Goal: Task Accomplishment & Management: Manage account settings

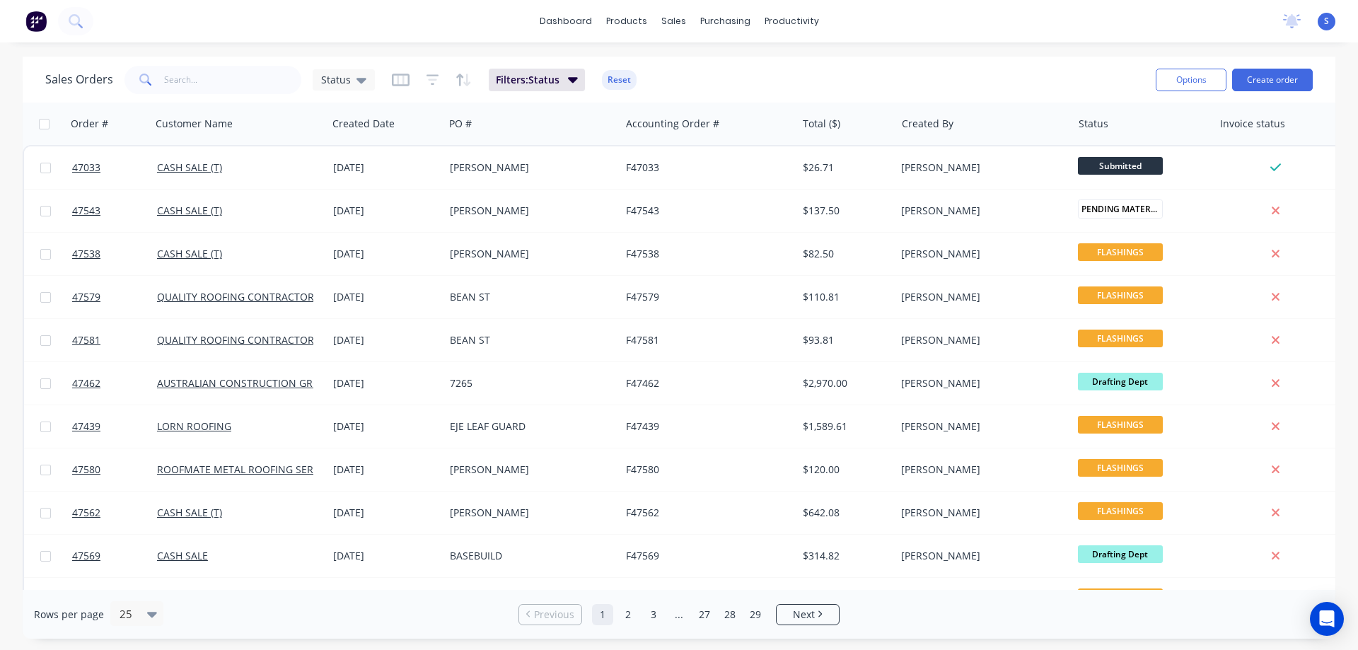
click at [701, 74] on div "Sales Orders Status Filters: Status Reset" at bounding box center [594, 79] width 1099 height 35
click at [811, 73] on div "Workflow" at bounding box center [816, 68] width 42 height 13
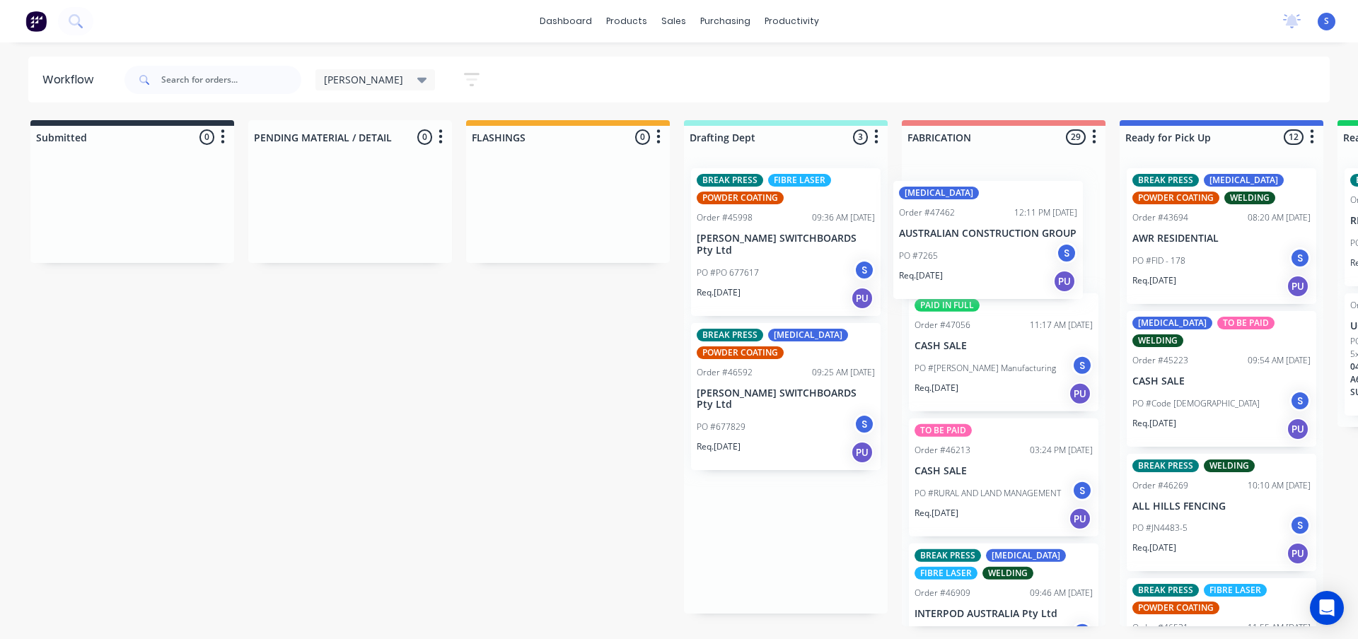
drag, startPoint x: 754, startPoint y: 233, endPoint x: 964, endPoint y: 257, distance: 211.4
click at [964, 257] on div "Submitted 0 Sort By Created date Required date Order number Customer name Most …" at bounding box center [1168, 373] width 2359 height 506
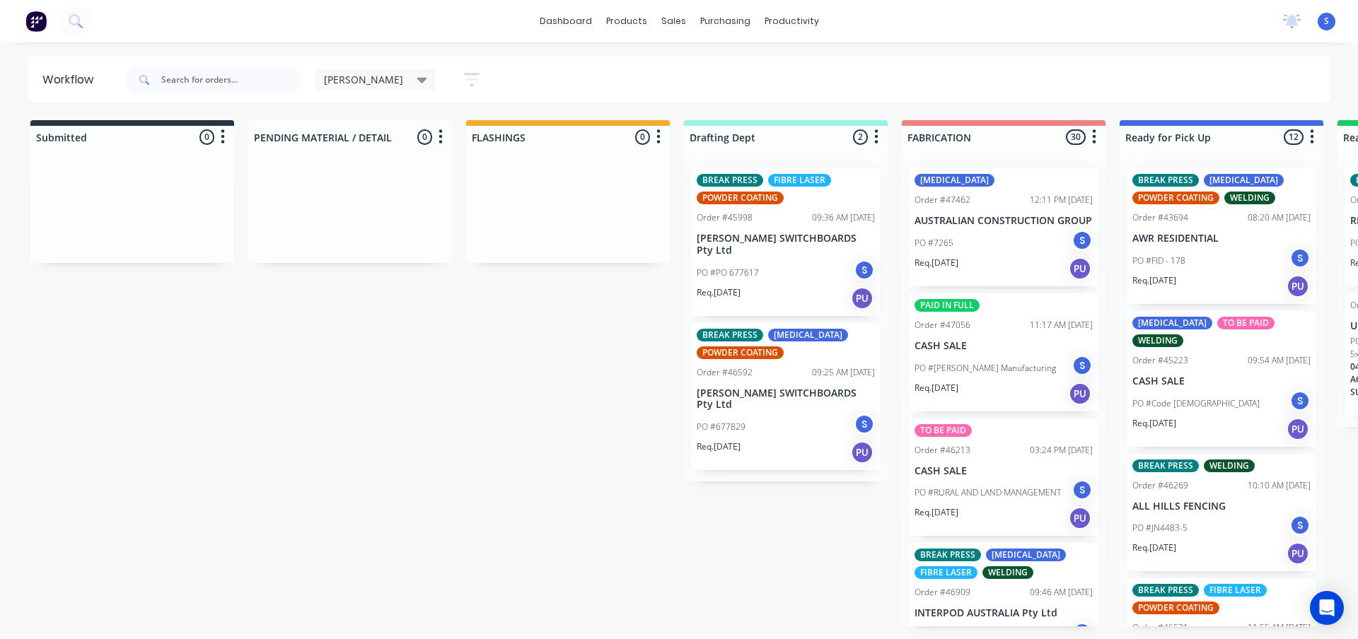
click at [1003, 375] on p "PO #[PERSON_NAME] Manufacturing" at bounding box center [984, 368] width 141 height 13
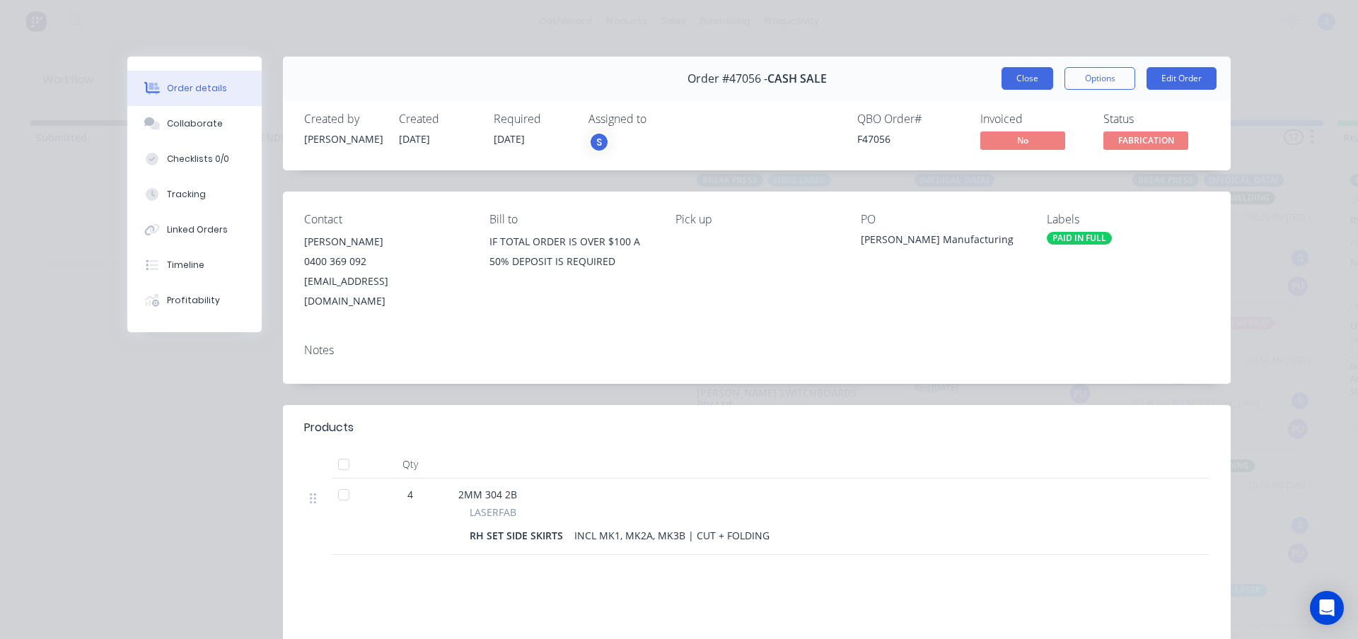
click at [1004, 85] on button "Close" at bounding box center [1027, 78] width 52 height 23
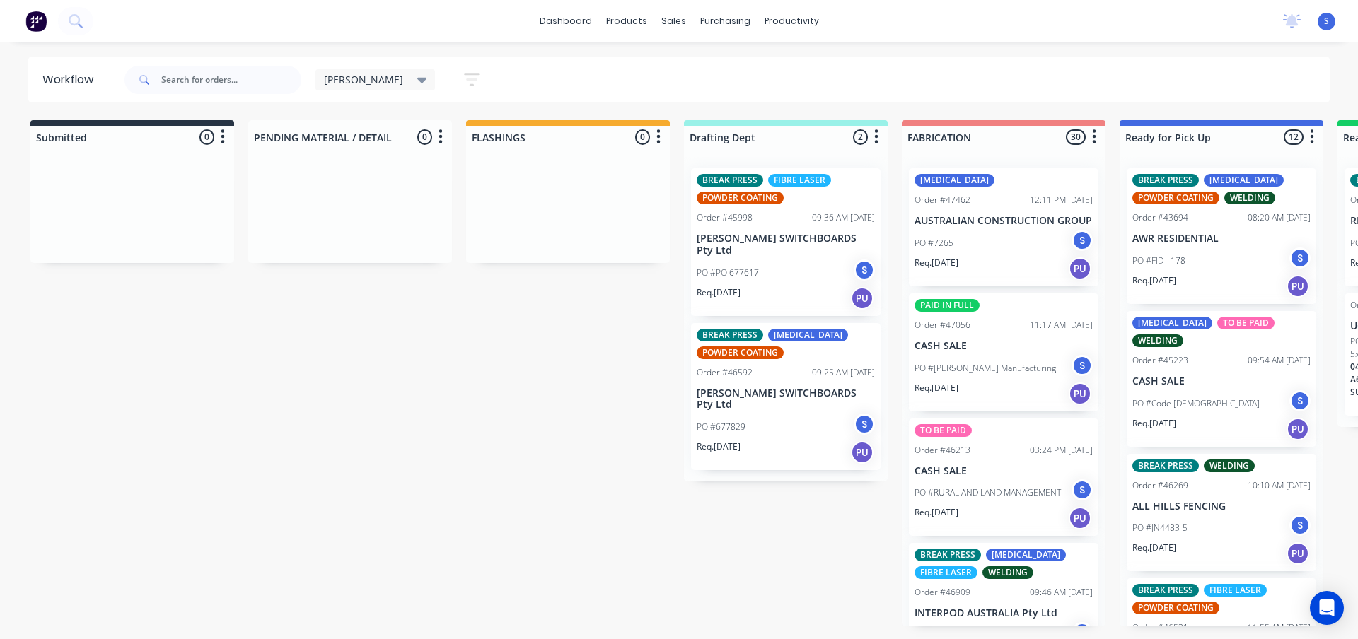
click at [378, 83] on div "[PERSON_NAME]" at bounding box center [375, 79] width 120 height 21
click at [370, 182] on button "None" at bounding box center [401, 185] width 151 height 16
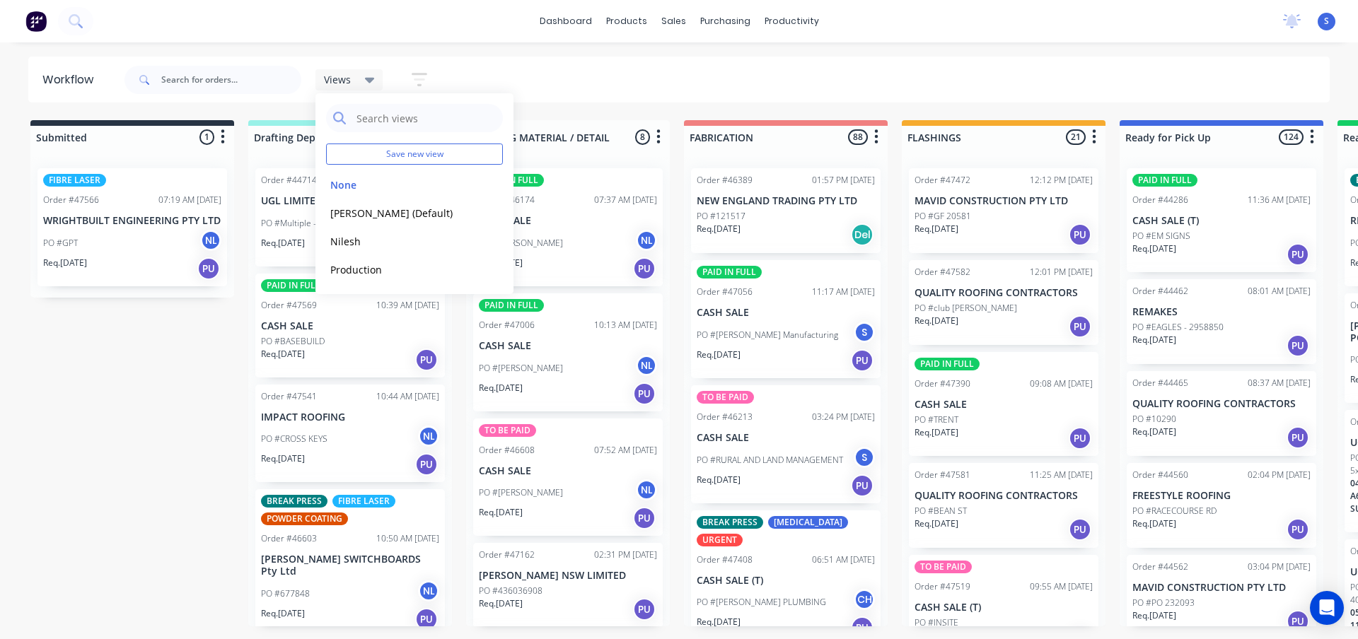
click at [109, 405] on div "Submitted 1 Sort By Created date Required date Order number Customer name Most …" at bounding box center [1168, 373] width 2359 height 506
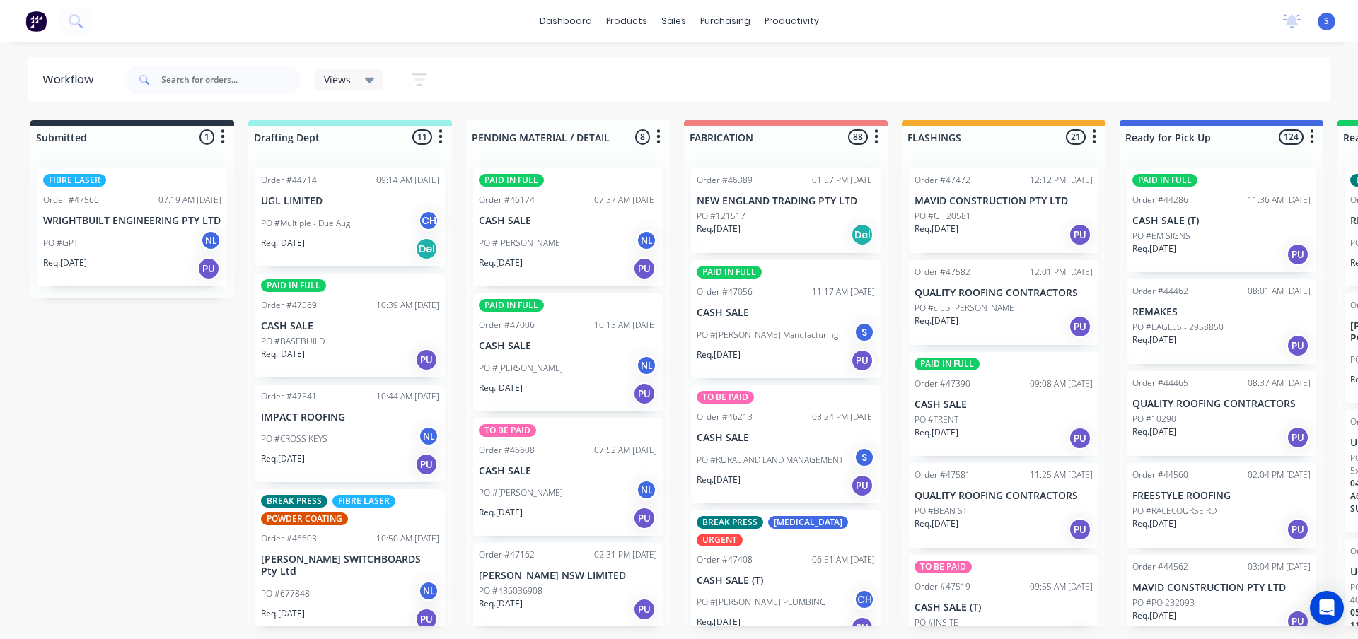
click at [107, 240] on div "PO #GPT NL" at bounding box center [132, 243] width 178 height 27
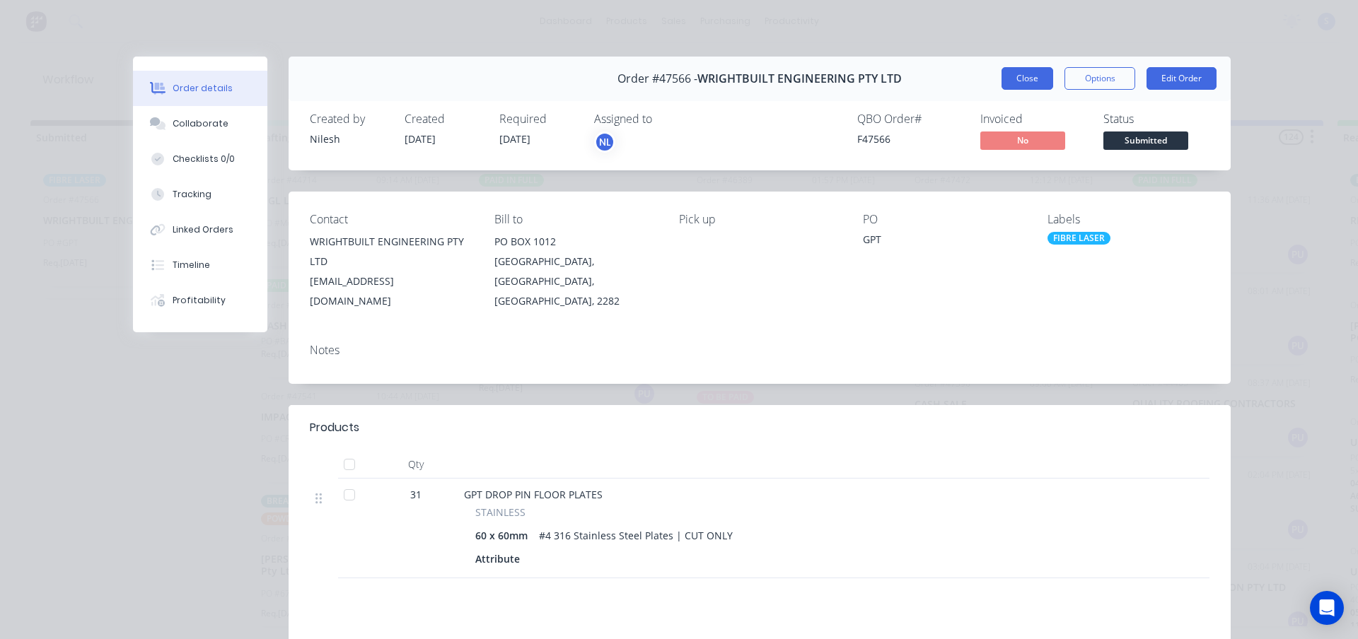
click at [1026, 80] on button "Close" at bounding box center [1027, 78] width 52 height 23
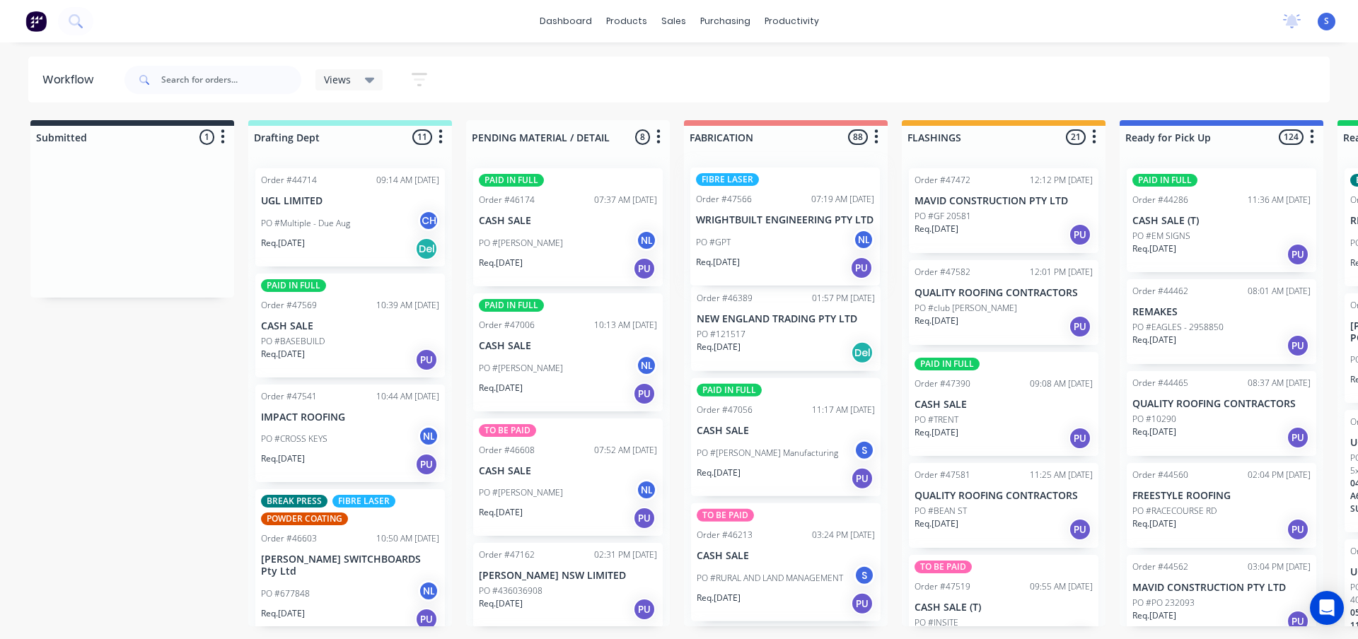
drag, startPoint x: 163, startPoint y: 241, endPoint x: 825, endPoint y: 262, distance: 663.0
click at [825, 262] on div "Submitted 1 Sort By Created date Required date Order number Customer name Most …" at bounding box center [1168, 373] width 2359 height 506
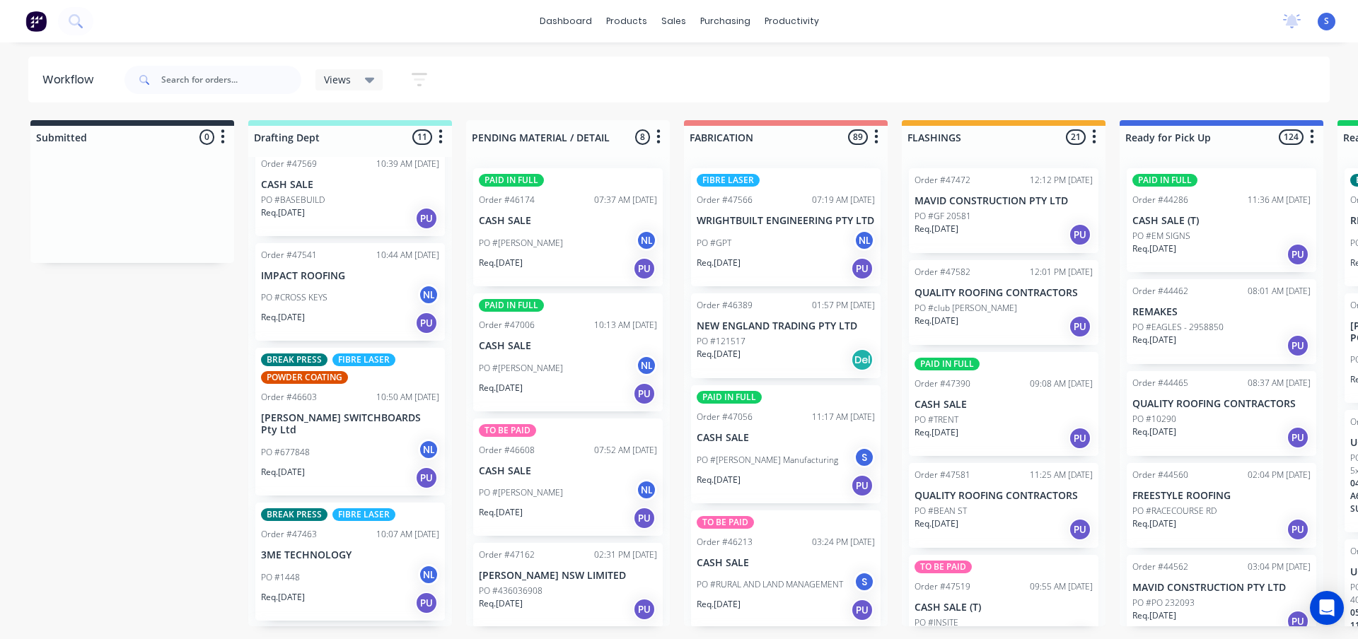
scroll to position [71, 0]
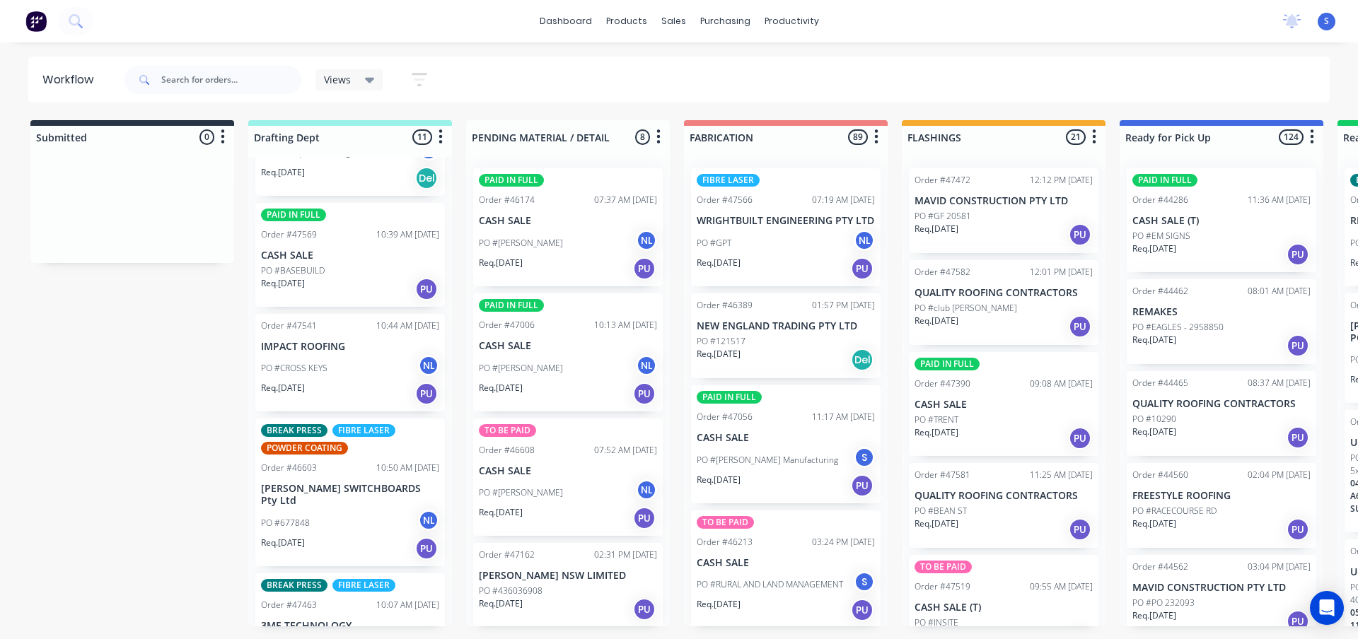
click at [342, 281] on div "Req. [DATE] PU" at bounding box center [350, 289] width 178 height 24
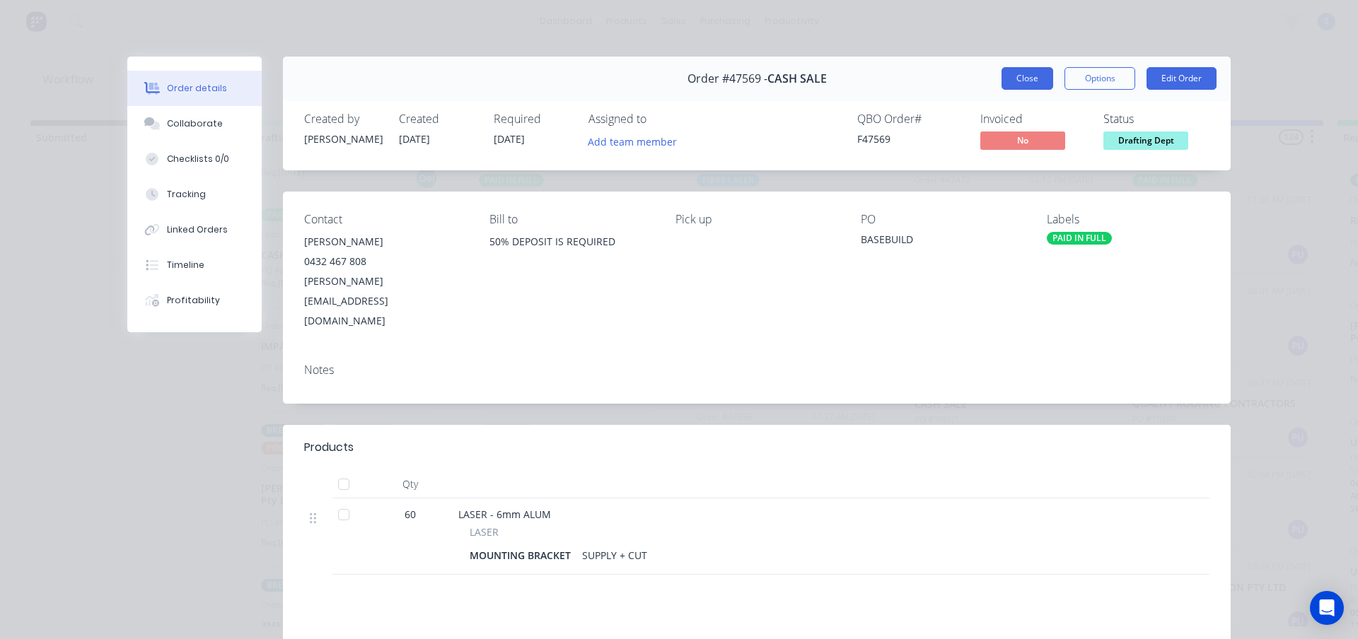
click at [1018, 84] on button "Close" at bounding box center [1027, 78] width 52 height 23
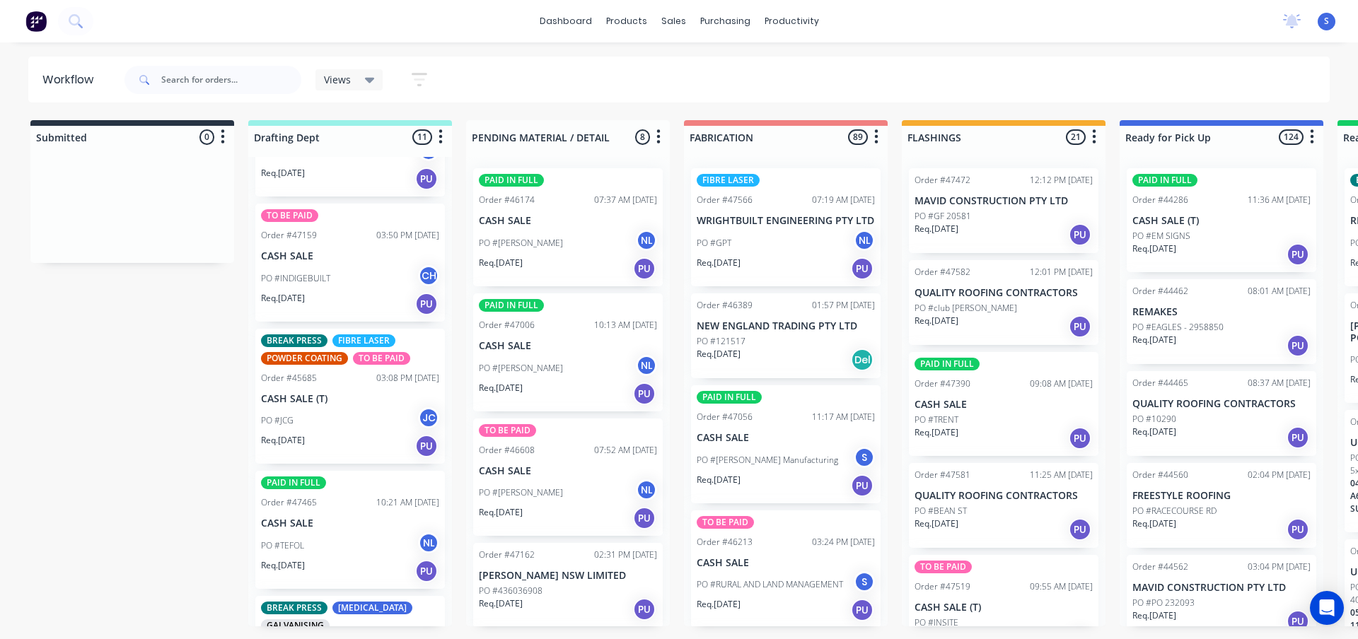
scroll to position [637, 0]
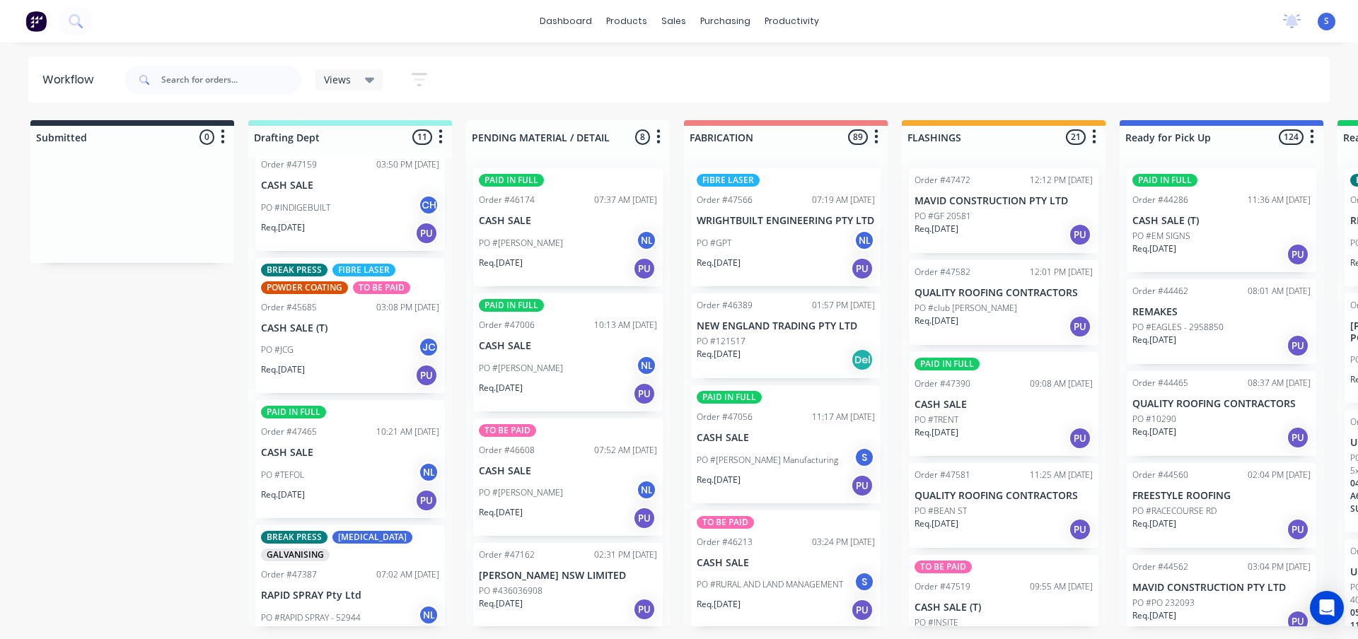
click at [318, 323] on p "CASH SALE (T)" at bounding box center [350, 329] width 178 height 12
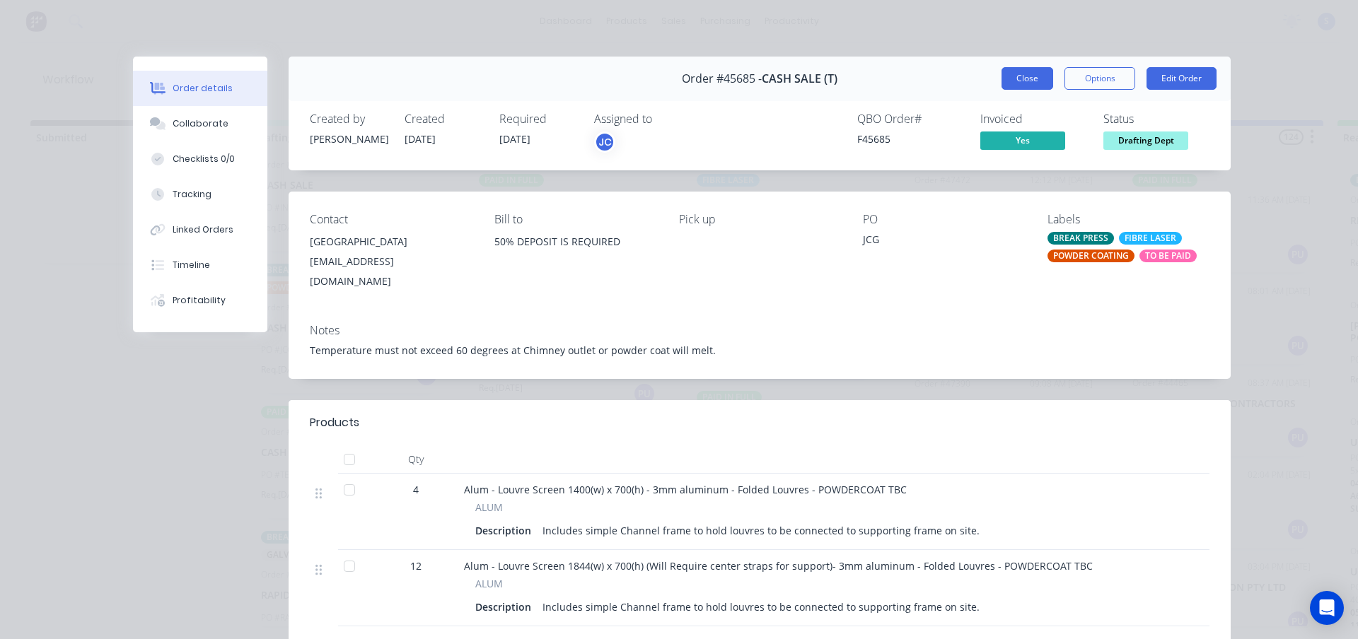
click at [1033, 81] on button "Close" at bounding box center [1027, 78] width 52 height 23
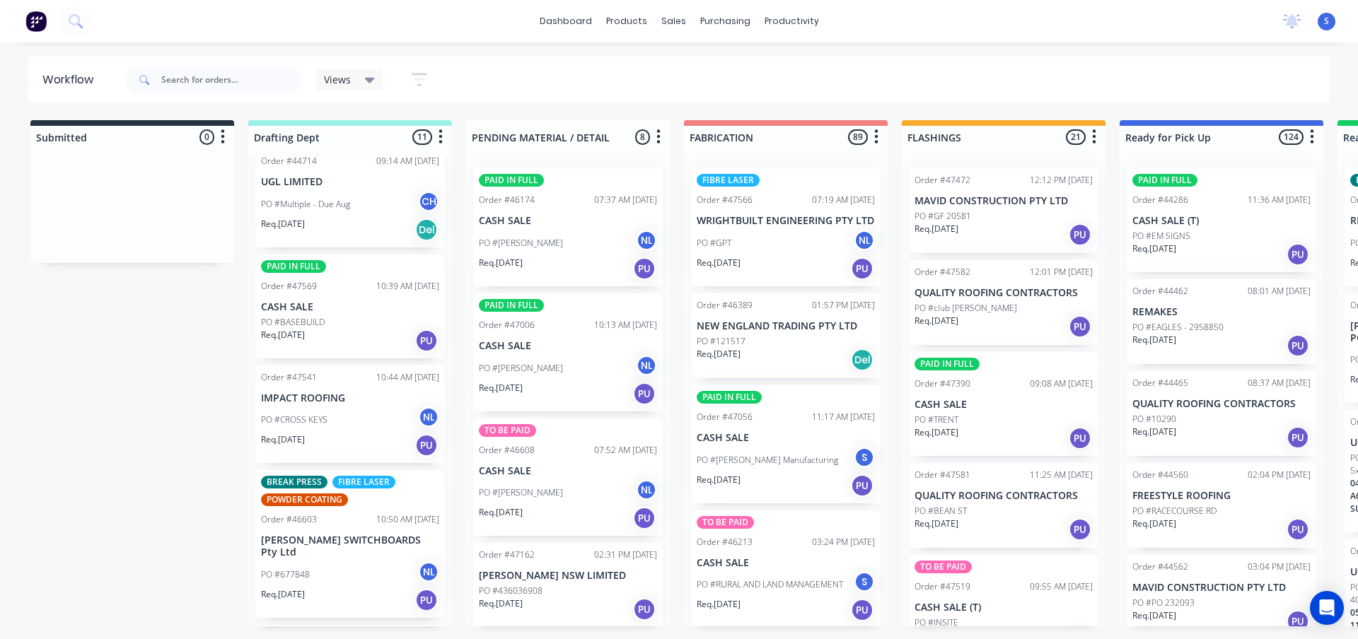
scroll to position [0, 0]
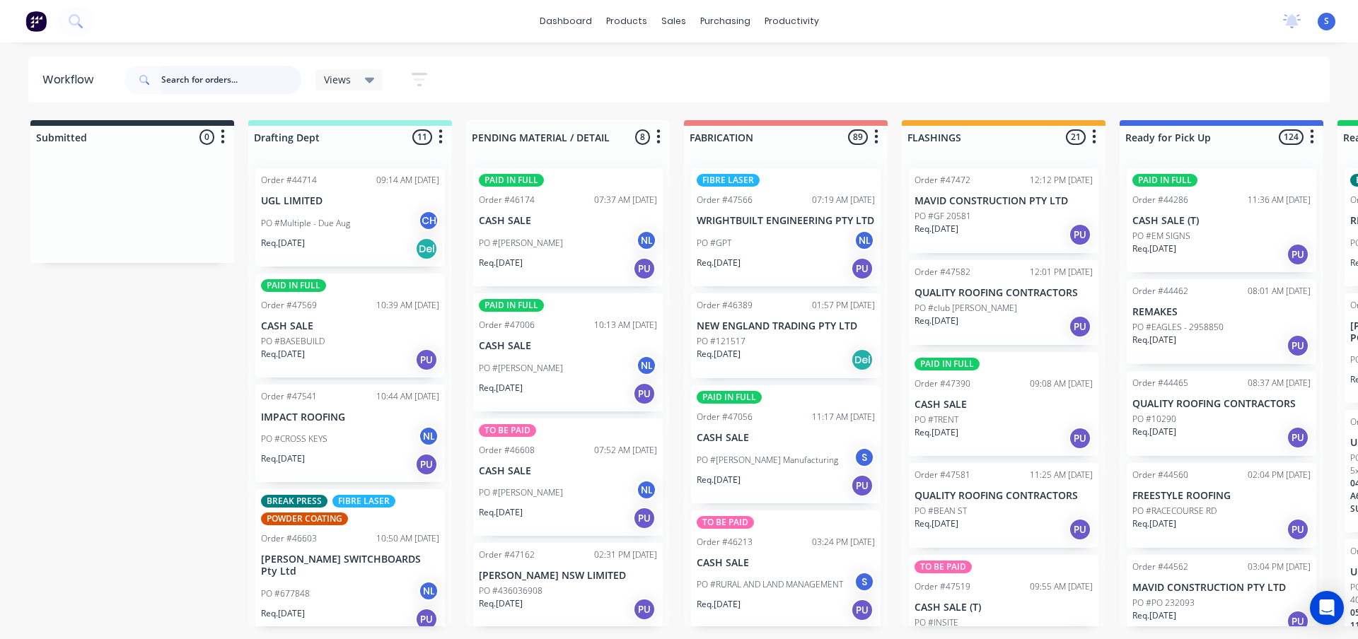
click at [187, 85] on input "text" at bounding box center [231, 80] width 140 height 28
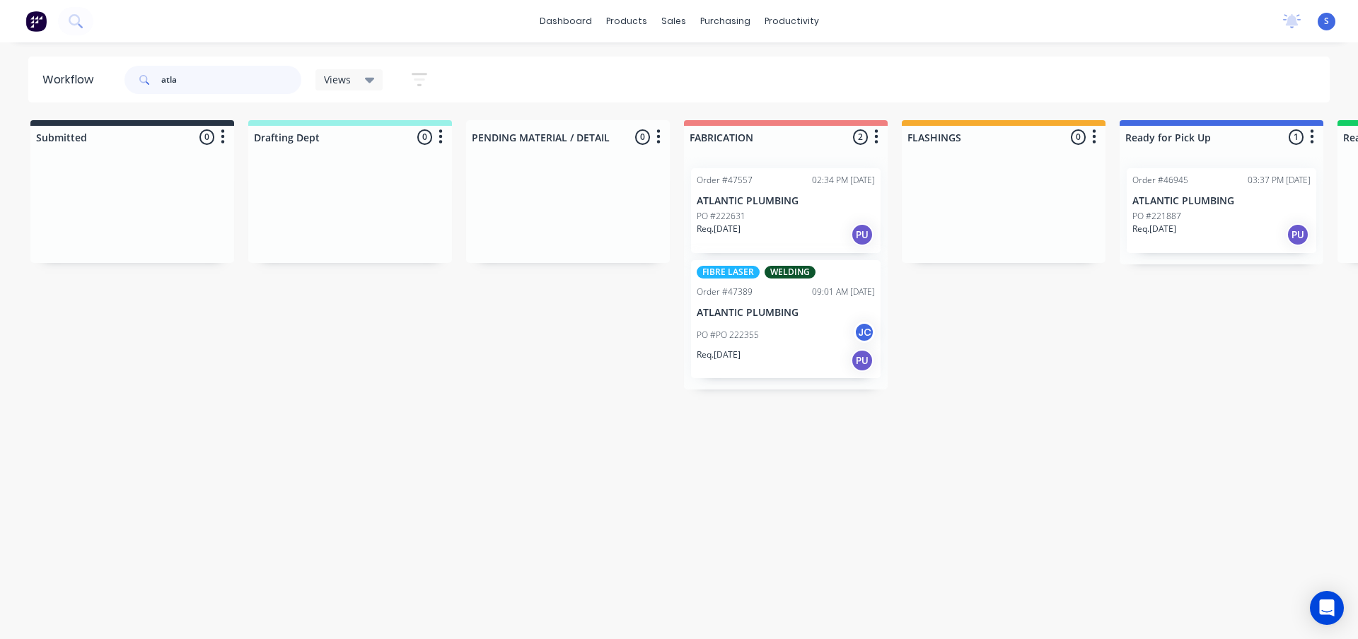
type input "atla"
click at [765, 247] on div "Order #47557 02:34 PM [DATE] ATLANTIC PLUMBING PO #222631 Req. [DATE] PU" at bounding box center [786, 210] width 190 height 85
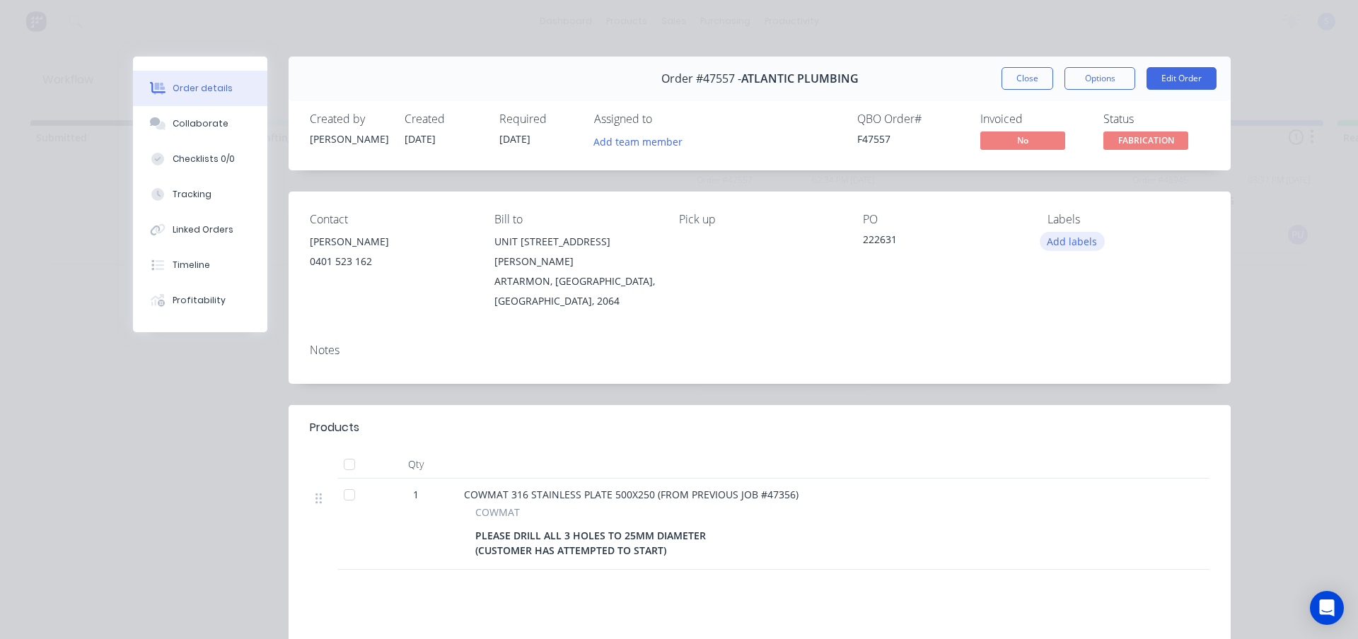
click at [1058, 240] on button "Add labels" at bounding box center [1072, 241] width 65 height 19
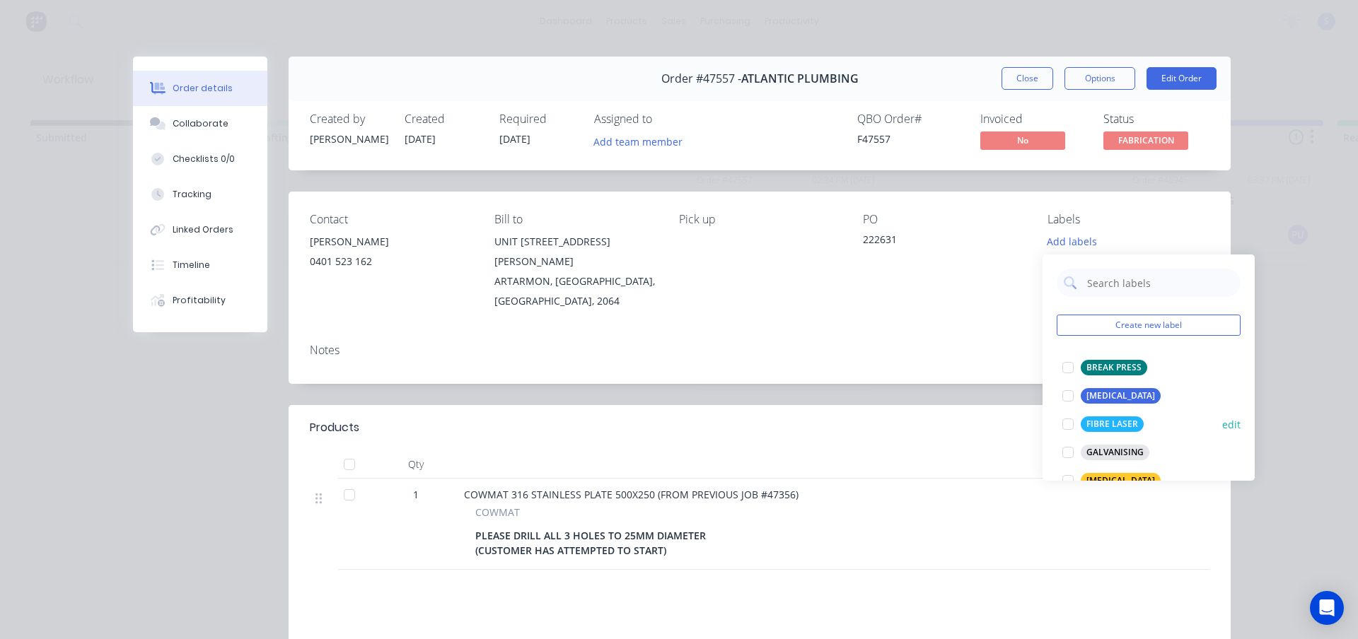
click at [1066, 424] on div at bounding box center [1068, 424] width 28 height 28
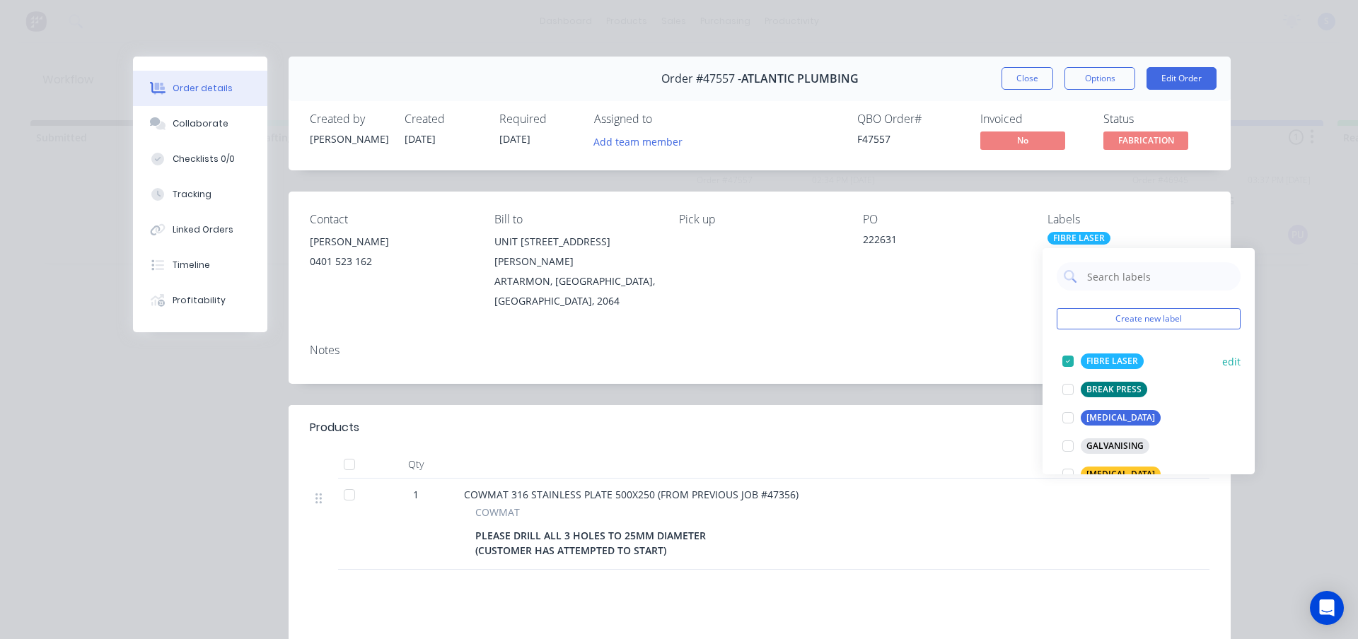
click at [1064, 366] on div at bounding box center [1068, 361] width 28 height 28
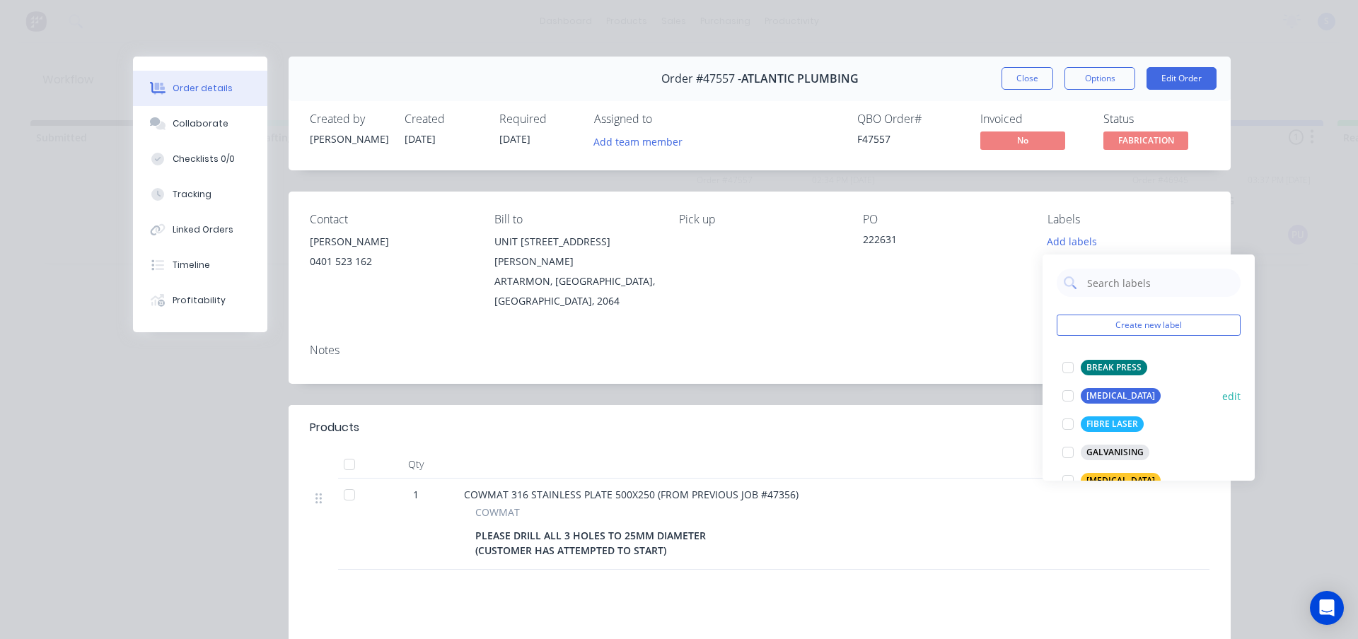
click at [1071, 397] on div at bounding box center [1068, 396] width 28 height 28
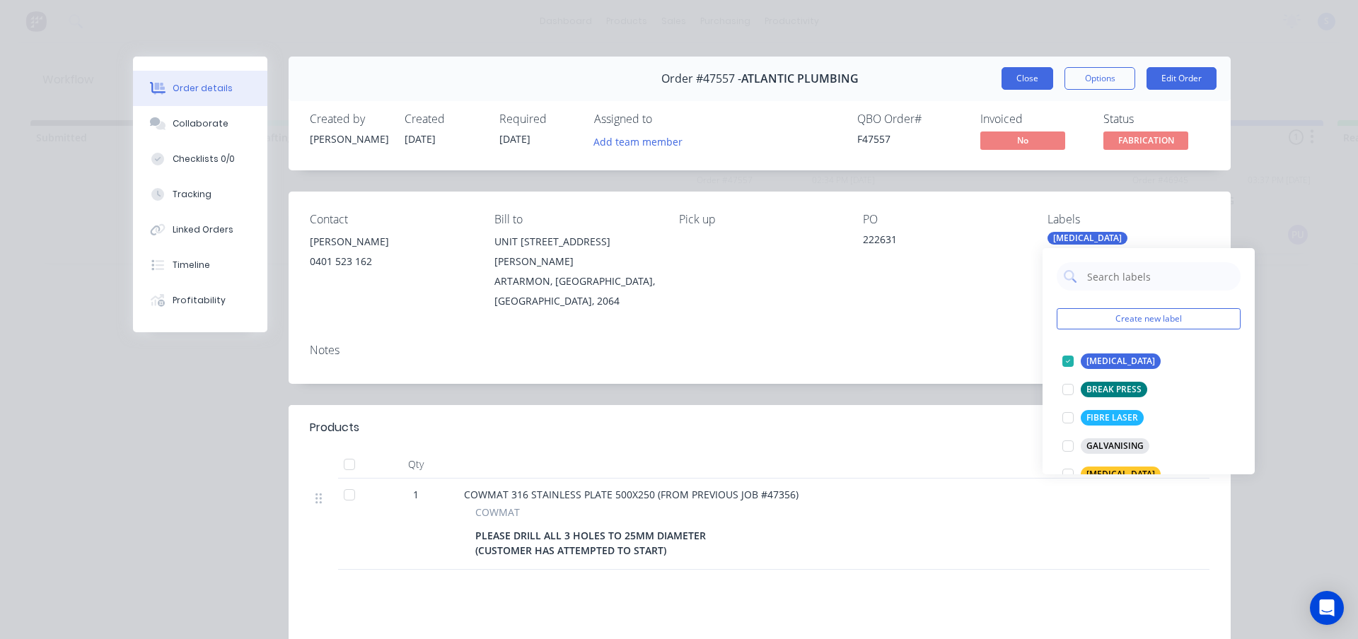
click at [1029, 79] on button "Close" at bounding box center [1027, 78] width 52 height 23
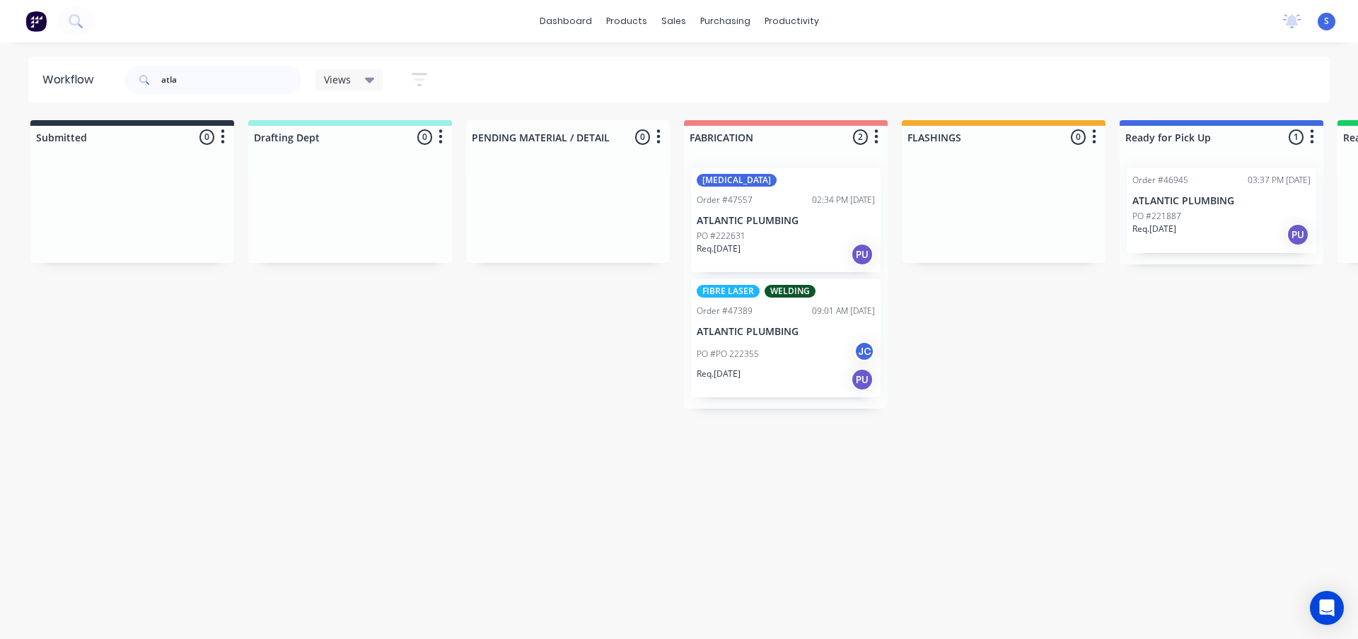
click at [739, 238] on p "PO #222631" at bounding box center [721, 236] width 49 height 13
